Goal: Check status: Check status

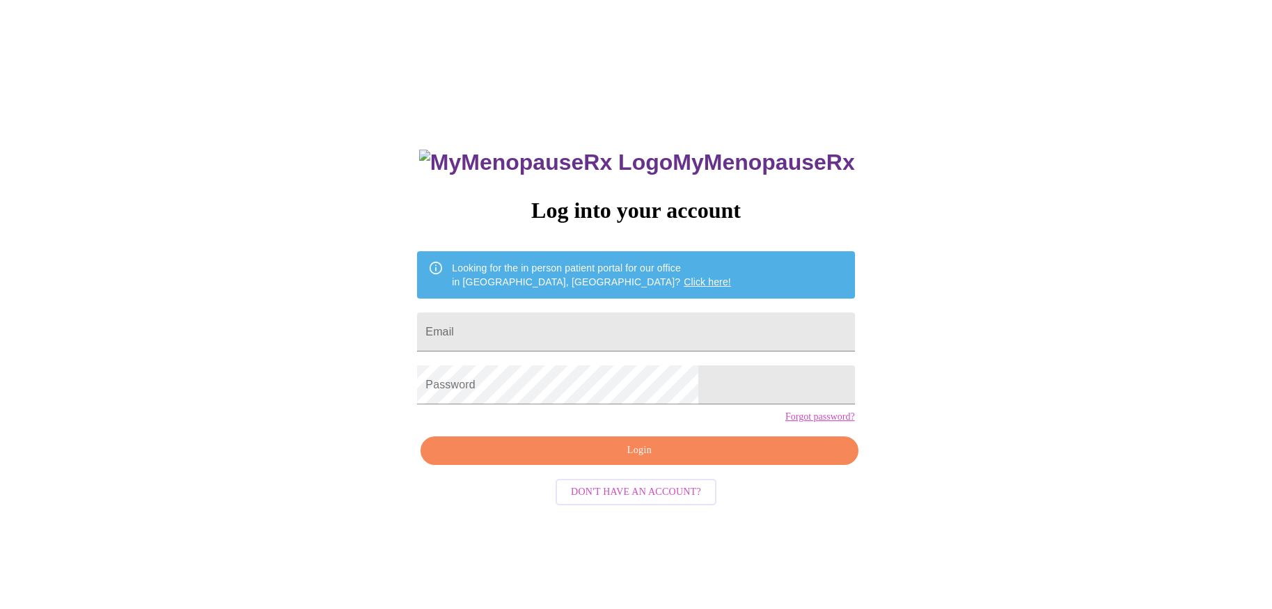
scroll to position [14, 0]
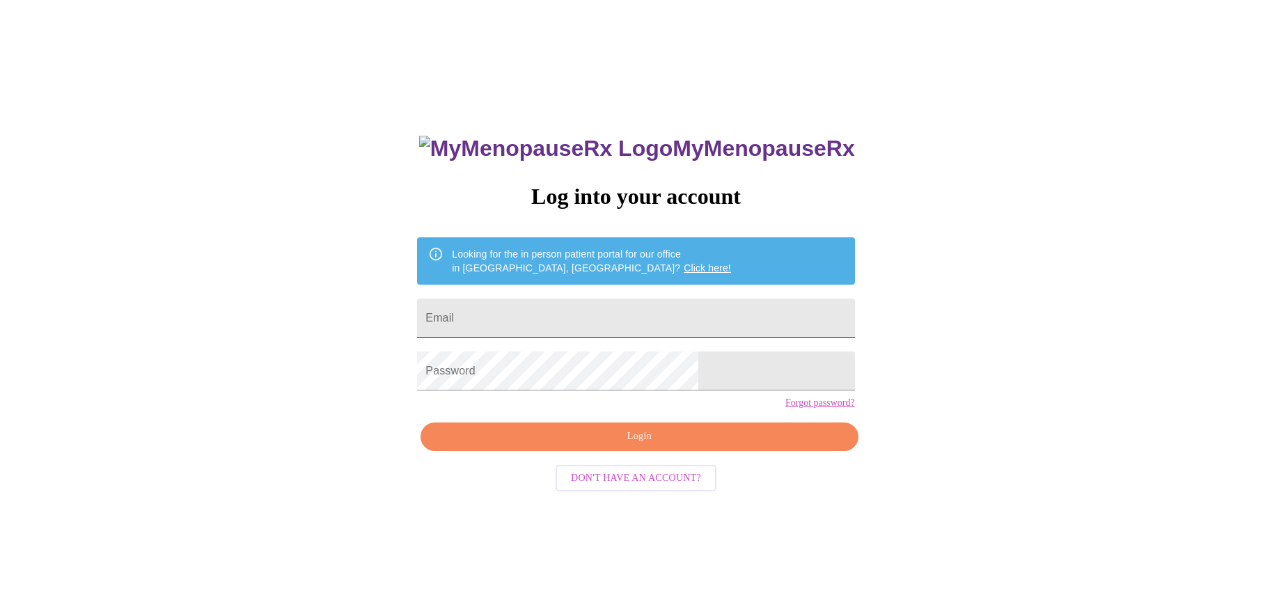
click at [537, 303] on input "Email" at bounding box center [635, 318] width 437 height 39
type input "[EMAIL_ADDRESS][DOMAIN_NAME]"
click at [628, 445] on span "Login" at bounding box center [638, 436] width 405 height 17
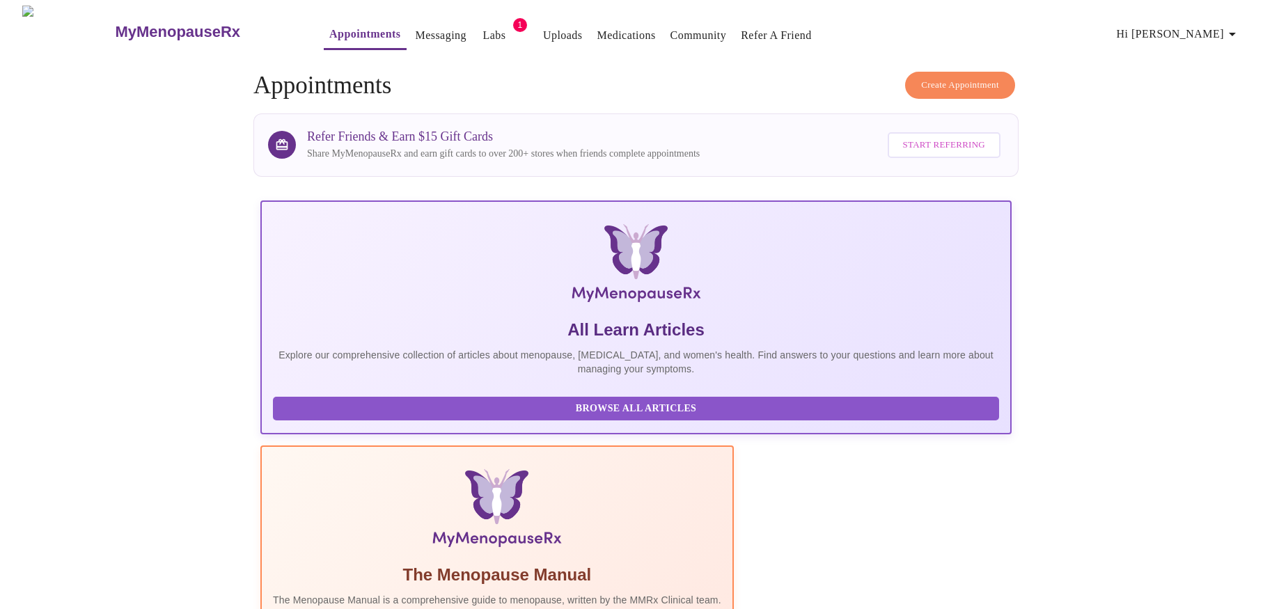
click at [482, 29] on link "Labs" at bounding box center [493, 35] width 23 height 19
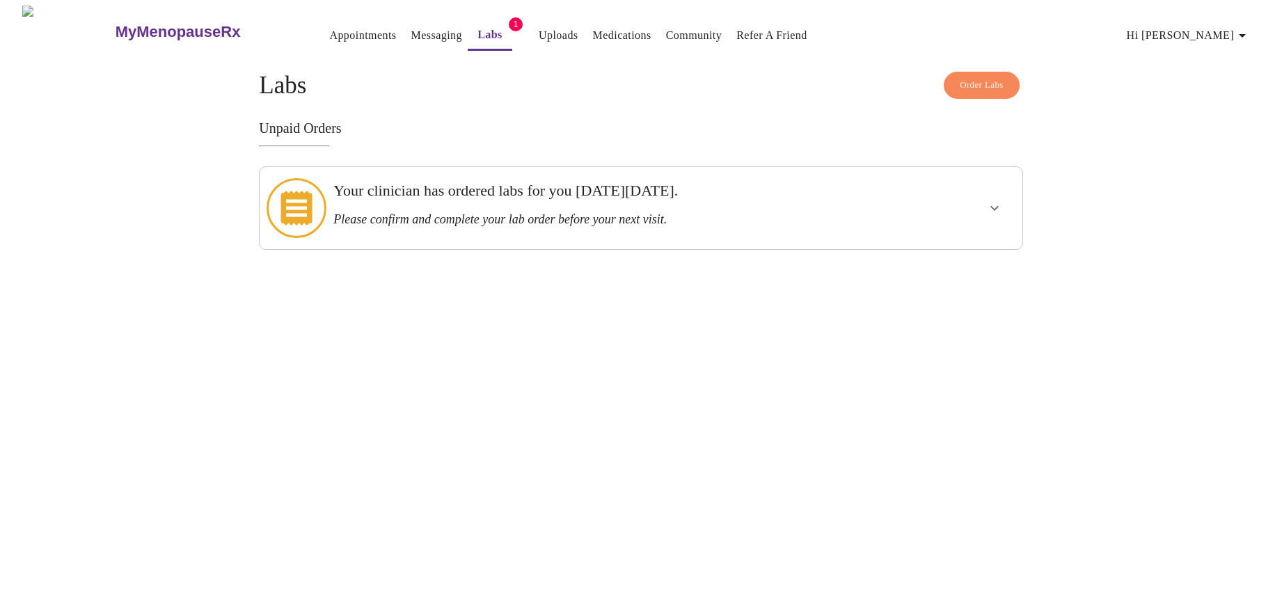
click at [870, 196] on h3 "Your clinician has ordered labs for you [DATE][DATE]." at bounding box center [603, 191] width 541 height 18
click at [998, 201] on icon "show more" at bounding box center [994, 208] width 17 height 17
